Goal: Transaction & Acquisition: Purchase product/service

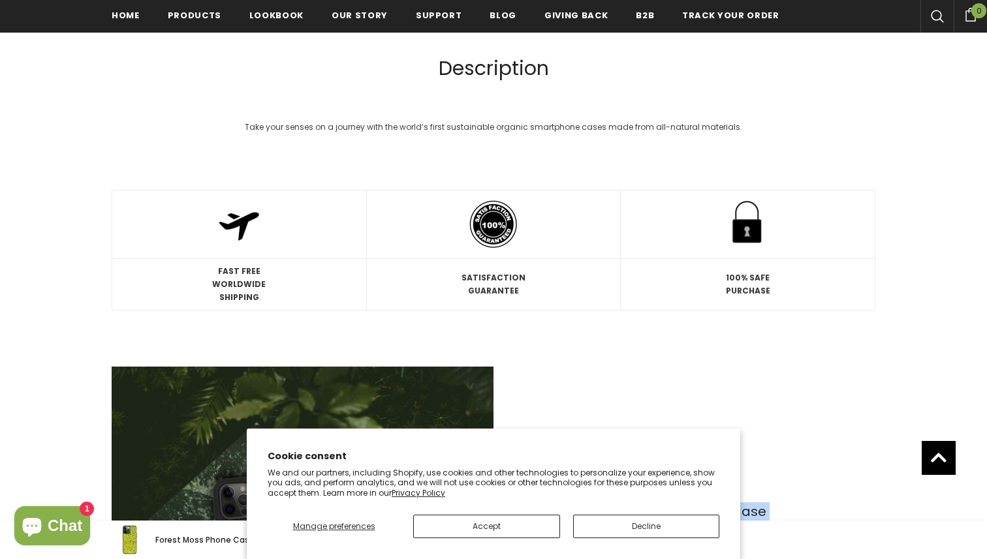
scroll to position [1460, 0]
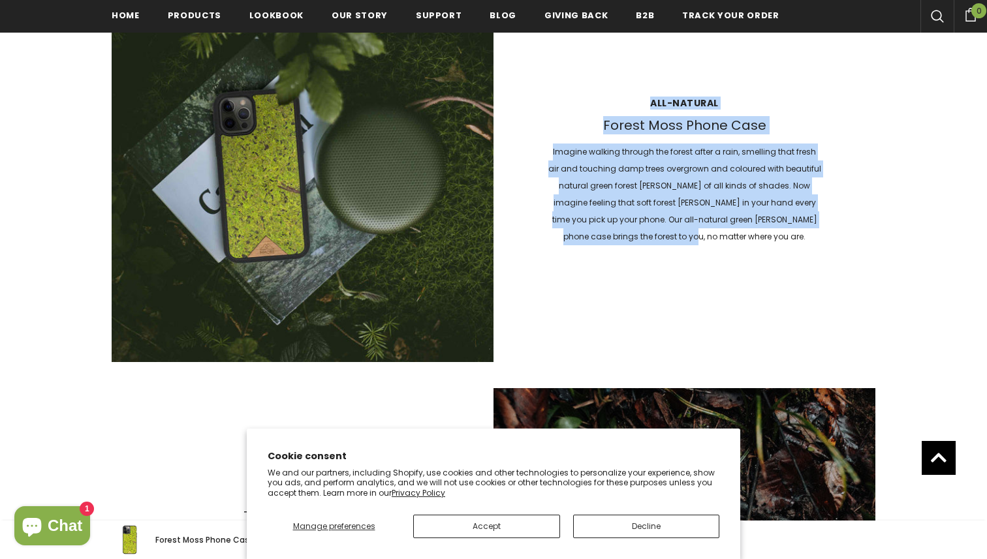
drag, startPoint x: 752, startPoint y: 238, endPoint x: 645, endPoint y: 99, distance: 174.5
click at [645, 99] on div "All-natural Forest [PERSON_NAME] Phone Case Imagine walking through the forest …" at bounding box center [684, 171] width 382 height 175
copy div "All-natural Forest [PERSON_NAME] Phone Case Imagine walking through the forest …"
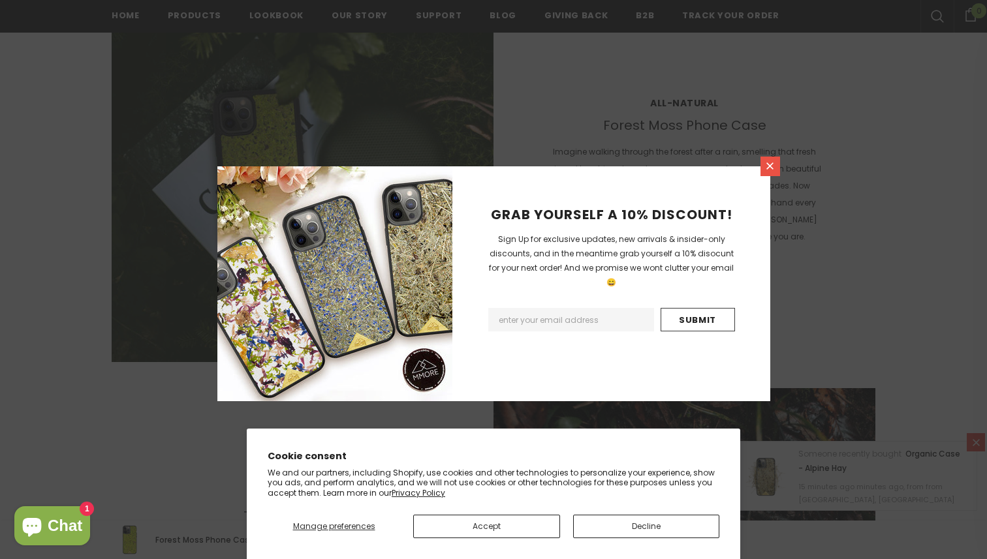
click at [763, 163] on link at bounding box center [770, 167] width 20 height 20
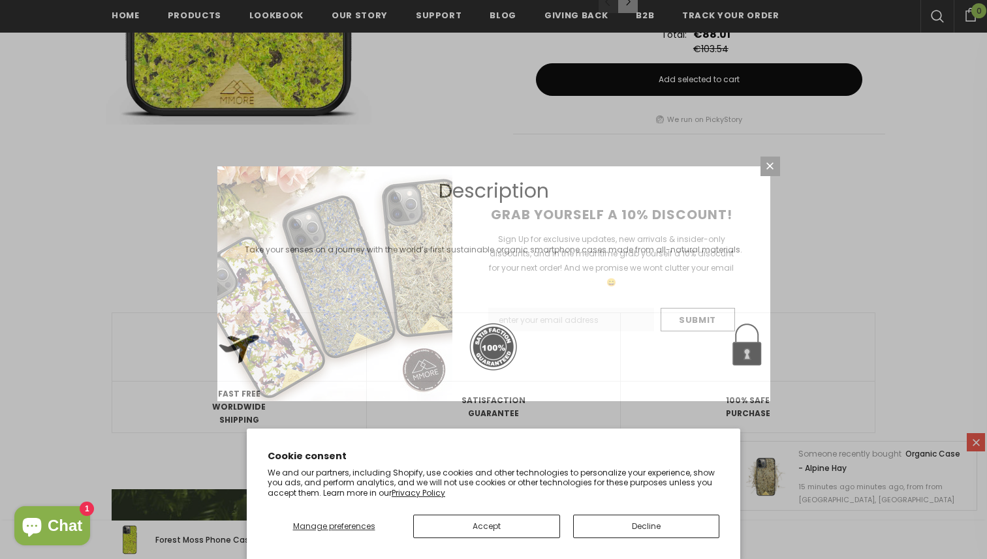
scroll to position [700, 0]
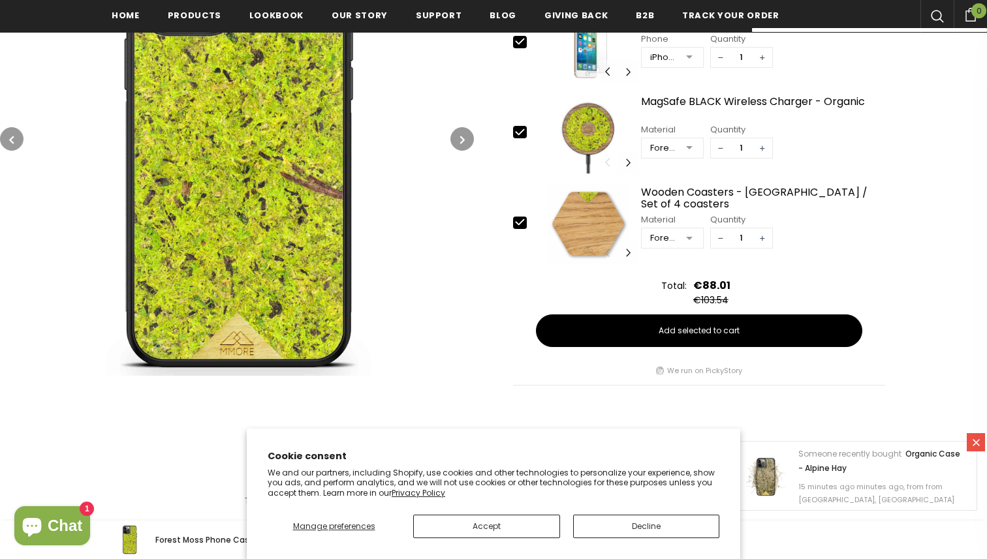
click at [935, 10] on icon at bounding box center [937, 16] width 13 height 13
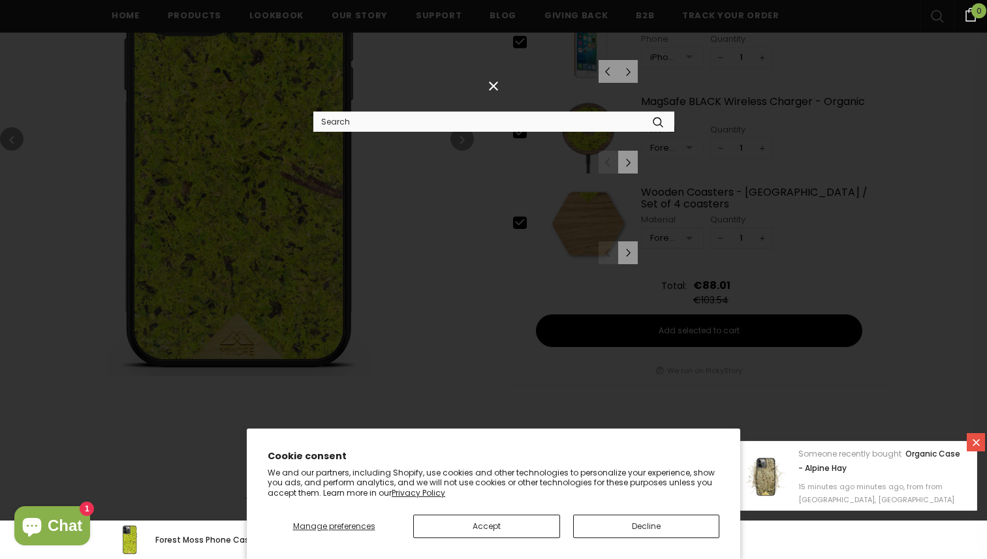
click at [528, 125] on input "Search Site" at bounding box center [477, 121] width 329 height 19
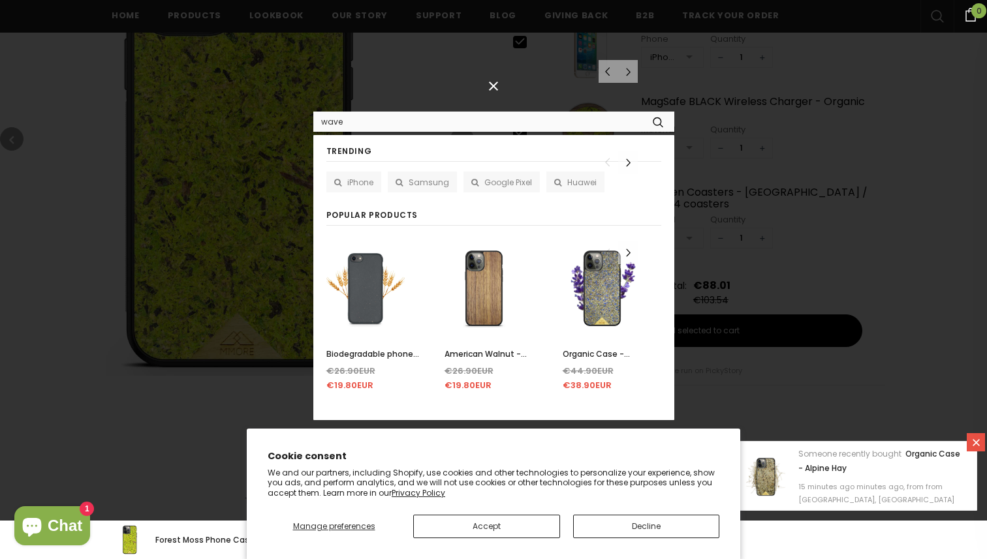
type input "wave"
click at [641, 112] on button "submit" at bounding box center [657, 122] width 32 height 20
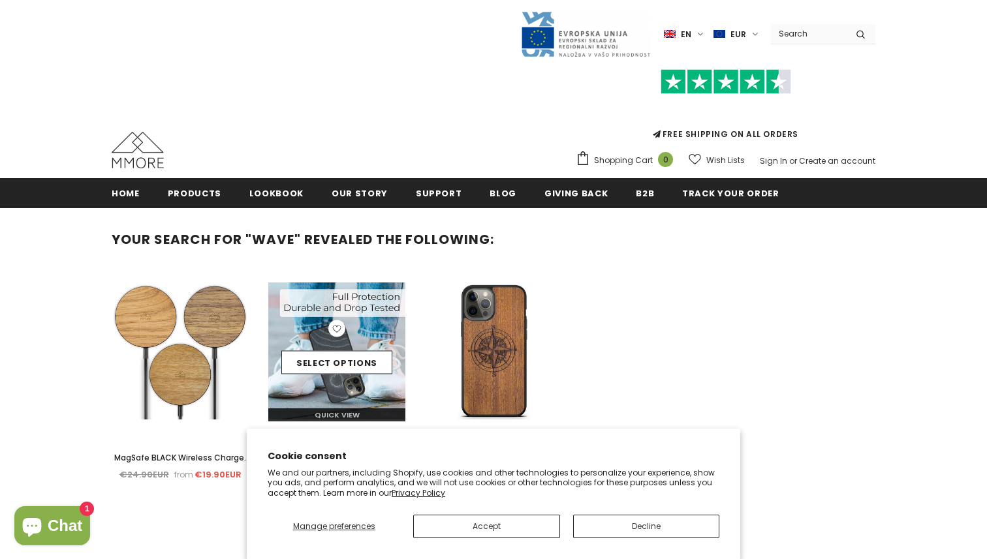
click at [324, 379] on div "Select options" at bounding box center [336, 351] width 137 height 62
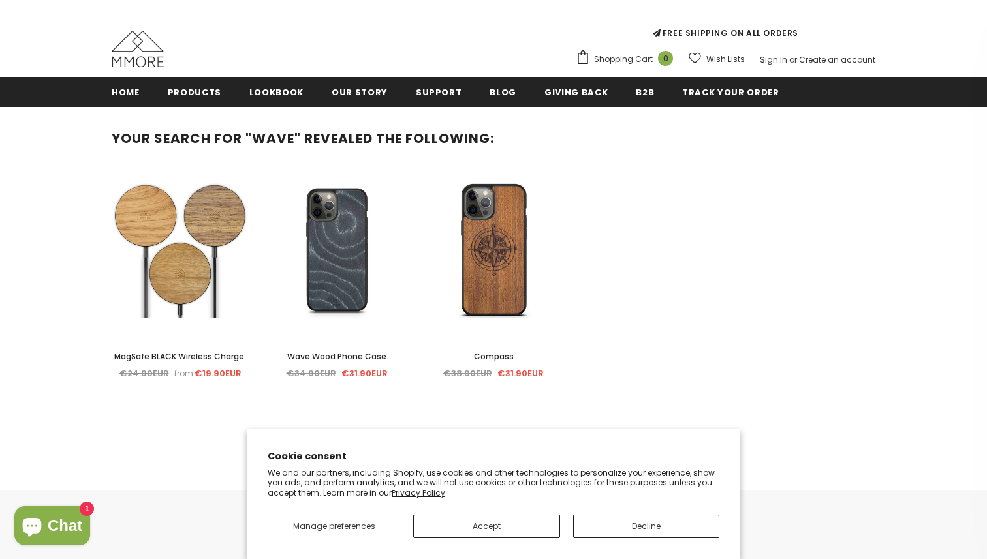
scroll to position [125, 0]
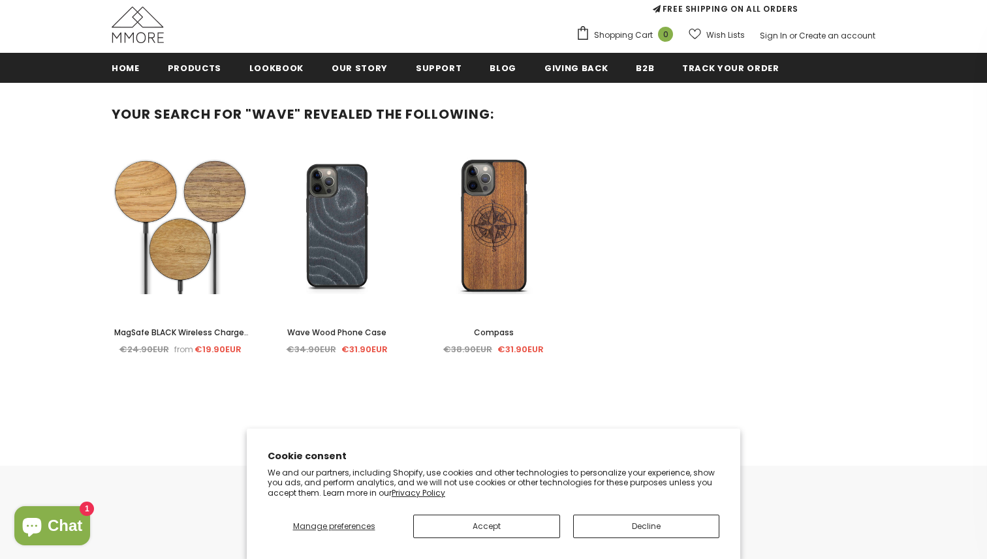
click at [337, 319] on div at bounding box center [336, 316] width 137 height 20
click at [334, 335] on span "Wave Wood Phone Case" at bounding box center [336, 332] width 99 height 11
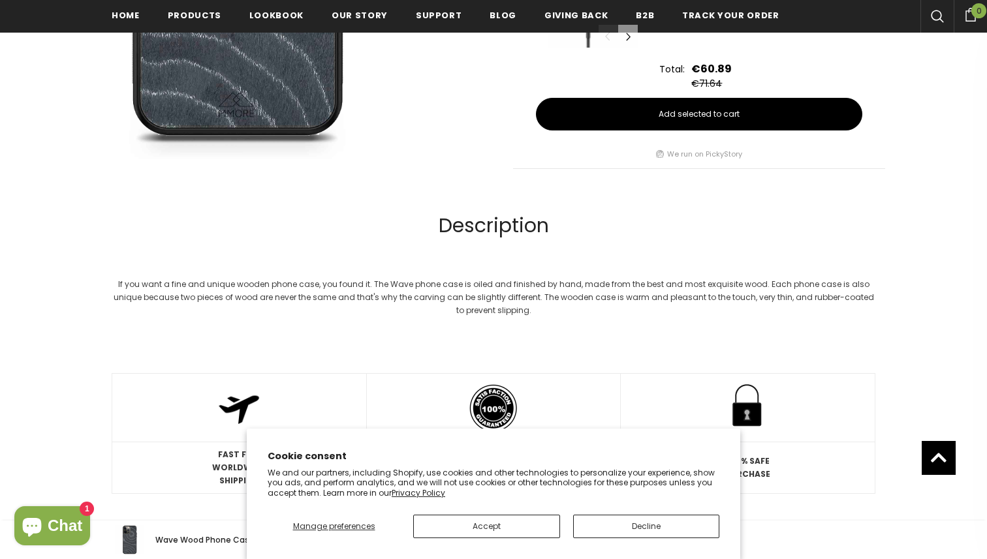
scroll to position [867, 0]
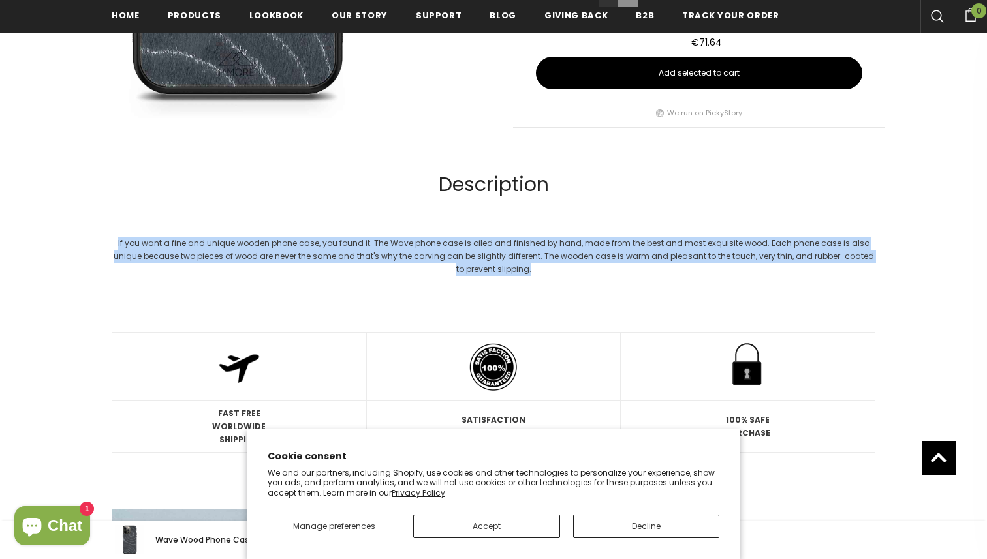
drag, startPoint x: 533, startPoint y: 268, endPoint x: 95, endPoint y: 223, distance: 440.1
copy div "If you want a fine and unique wooden phone case, you found it. The Wave phone c…"
